Goal: Task Accomplishment & Management: Manage account settings

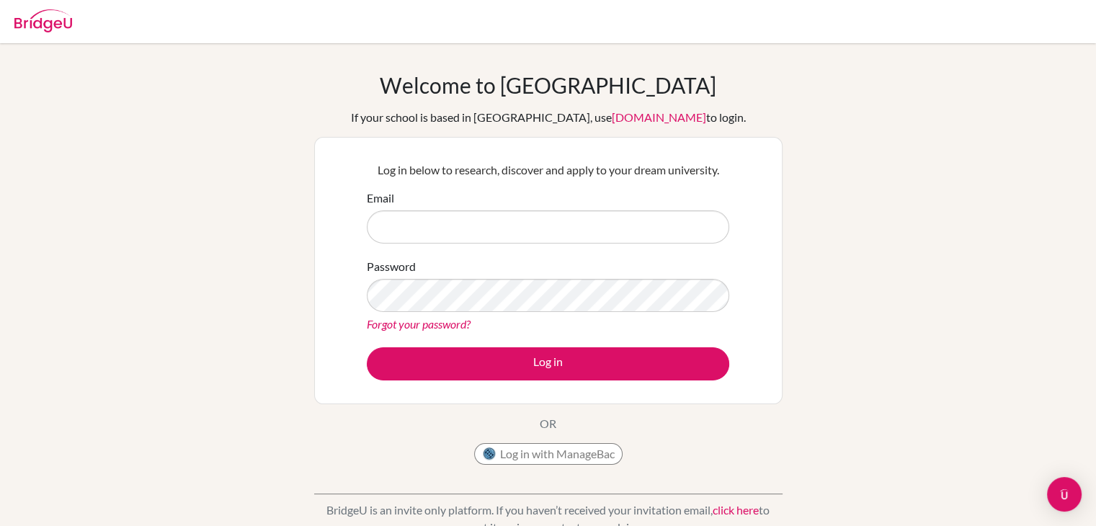
click at [458, 235] on input "Email" at bounding box center [548, 226] width 362 height 33
click at [414, 315] on div "Forgot your password?" at bounding box center [548, 323] width 362 height 17
click at [407, 233] on input "Email" at bounding box center [548, 226] width 362 height 33
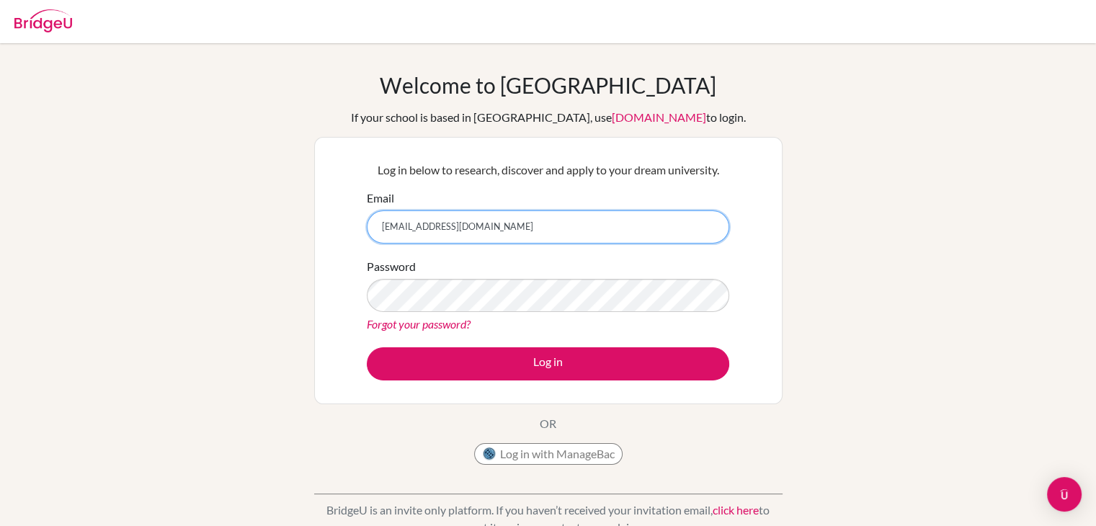
type input "choyoungchan415@gmail.com"
click at [399, 312] on div "Password Forgot your password?" at bounding box center [548, 295] width 362 height 75
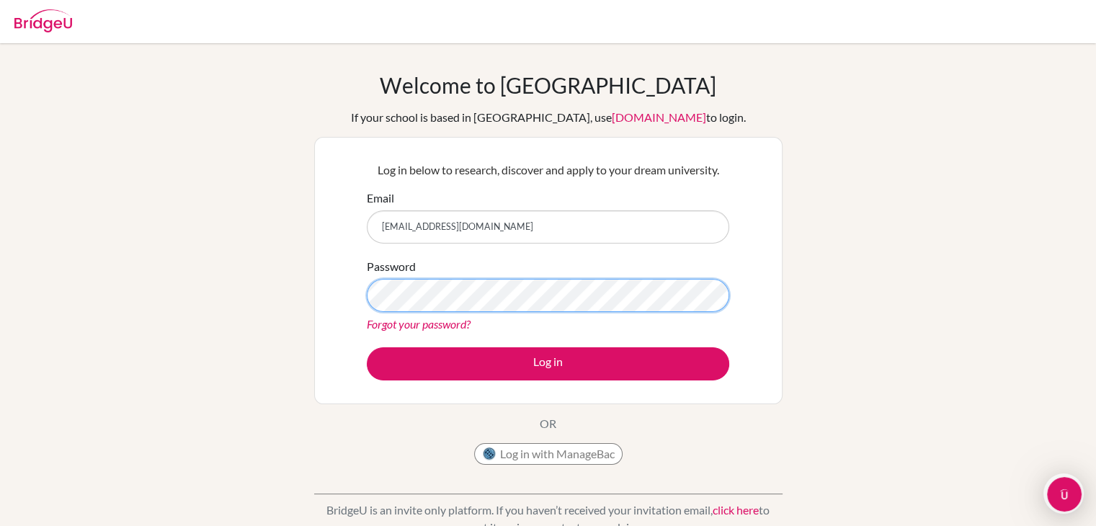
click at [367, 347] on button "Log in" at bounding box center [548, 363] width 362 height 33
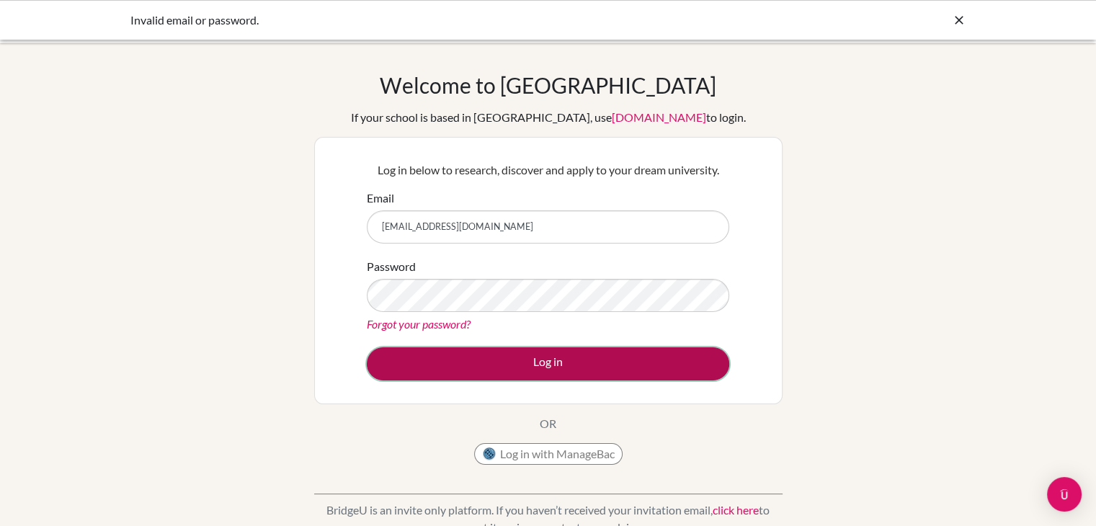
click at [498, 365] on button "Log in" at bounding box center [548, 363] width 362 height 33
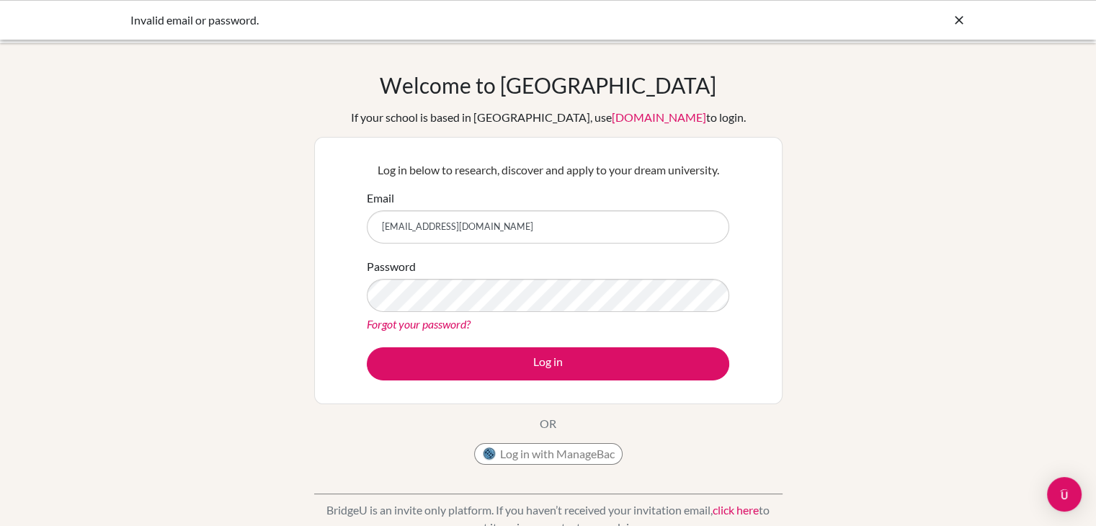
click at [463, 227] on input "[EMAIL_ADDRESS][DOMAIN_NAME]" at bounding box center [548, 226] width 362 height 33
click at [467, 230] on input "choyoungchan415@d.com" at bounding box center [548, 226] width 362 height 33
click at [496, 226] on input "choyoungchan415@dcom" at bounding box center [548, 226] width 362 height 33
type input "c"
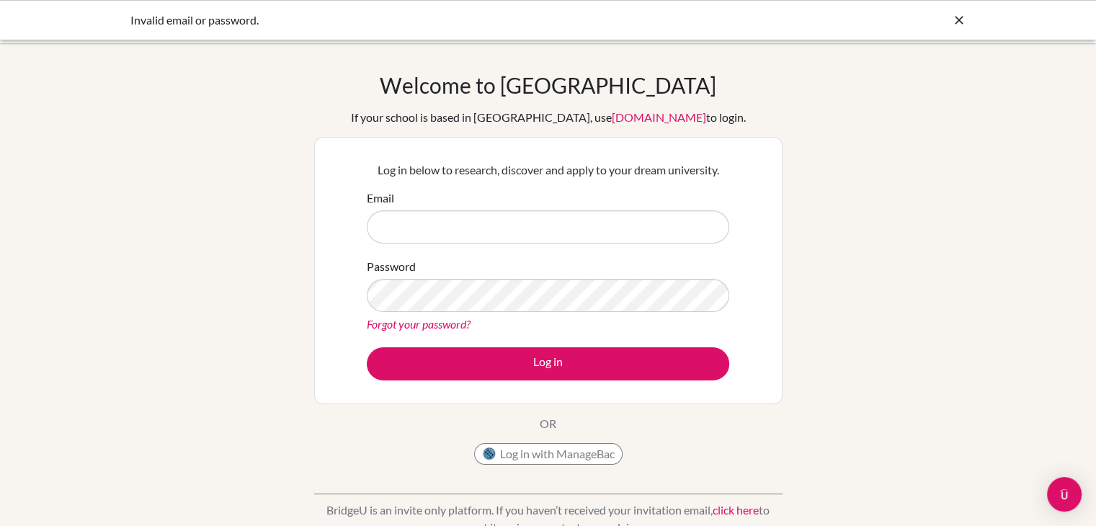
click at [496, 226] on input "Email" at bounding box center [548, 226] width 362 height 33
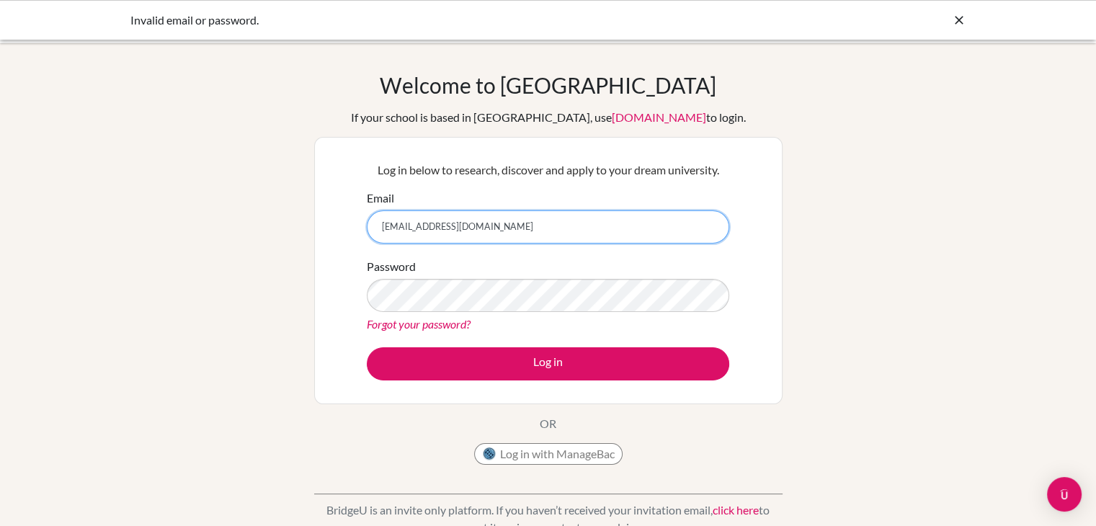
type input "s505044@asb.ac.th"
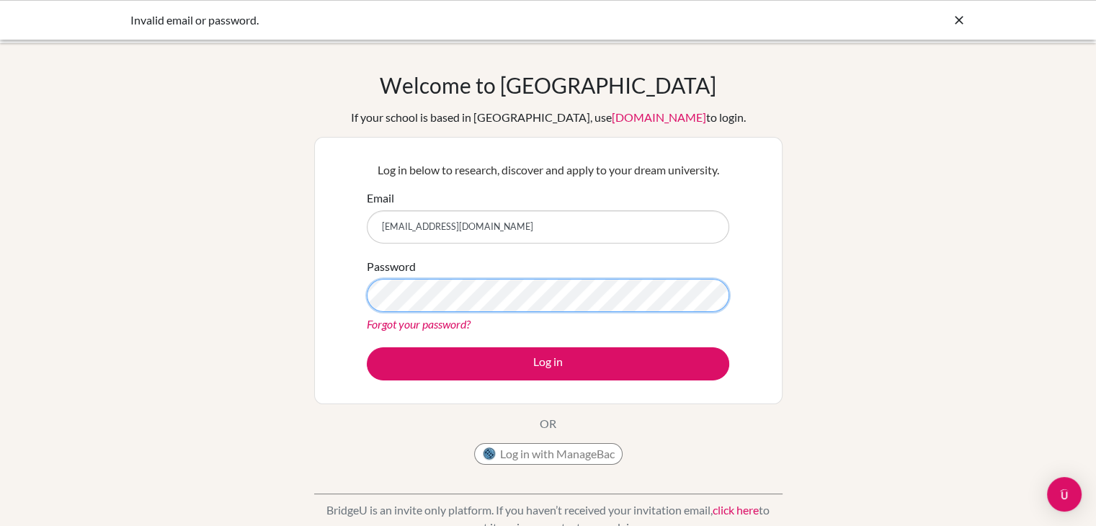
click at [367, 347] on button "Log in" at bounding box center [548, 363] width 362 height 33
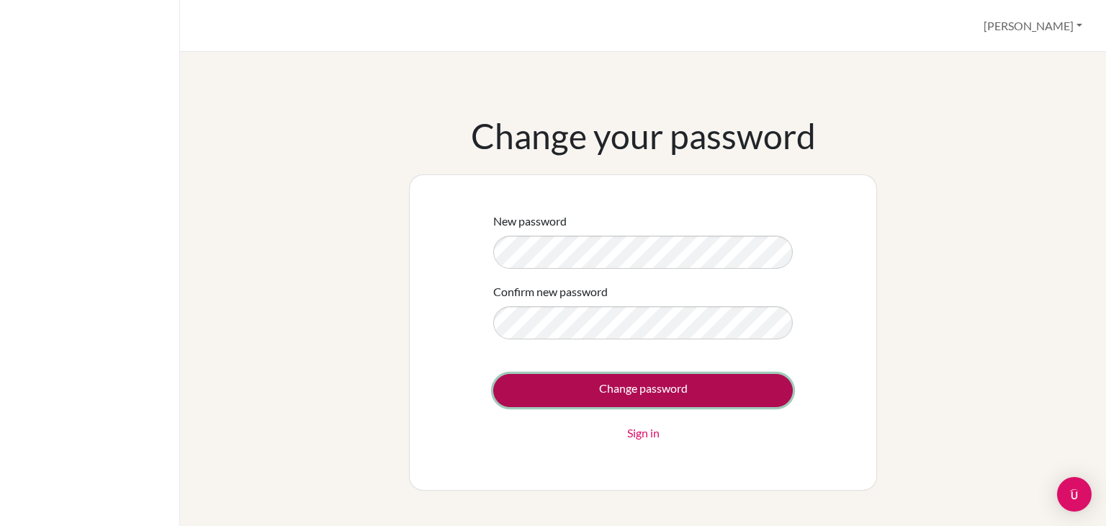
click at [516, 385] on input "Change password" at bounding box center [643, 390] width 300 height 33
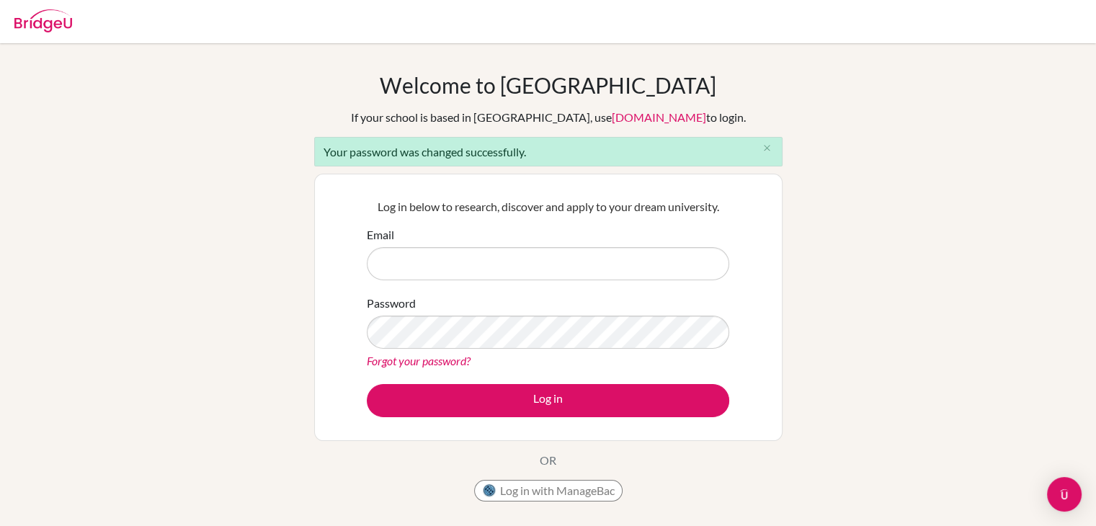
click at [512, 268] on input "Email" at bounding box center [548, 263] width 362 height 33
click at [488, 254] on input "Email" at bounding box center [548, 263] width 362 height 33
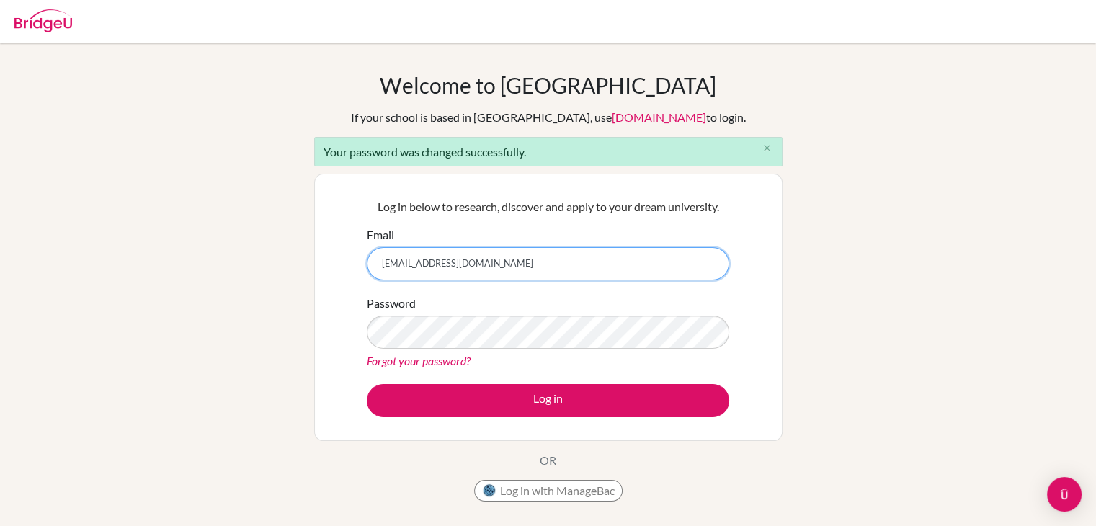
type input "[EMAIL_ADDRESS][DOMAIN_NAME]"
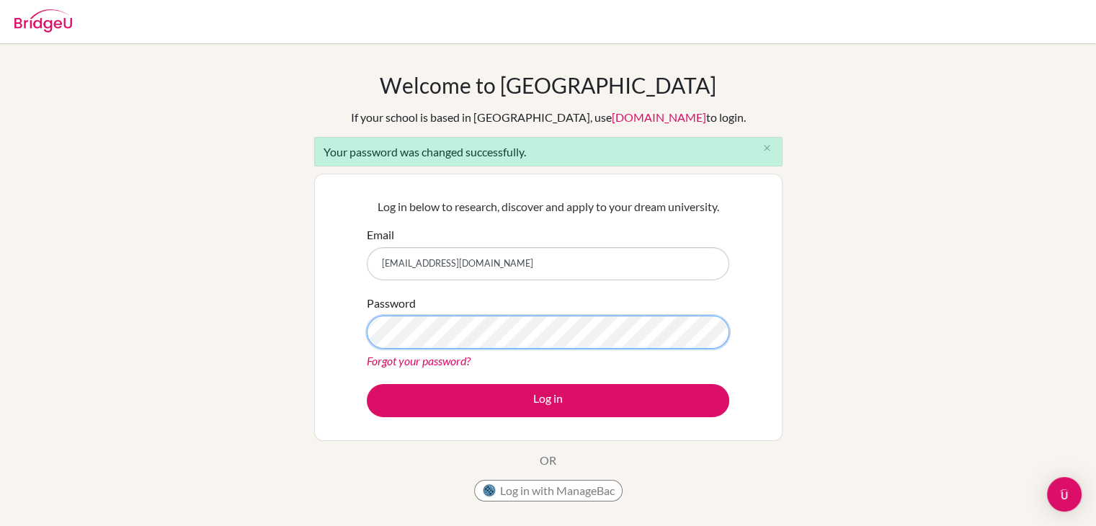
click at [367, 384] on button "Log in" at bounding box center [548, 400] width 362 height 33
